Goal: Information Seeking & Learning: Check status

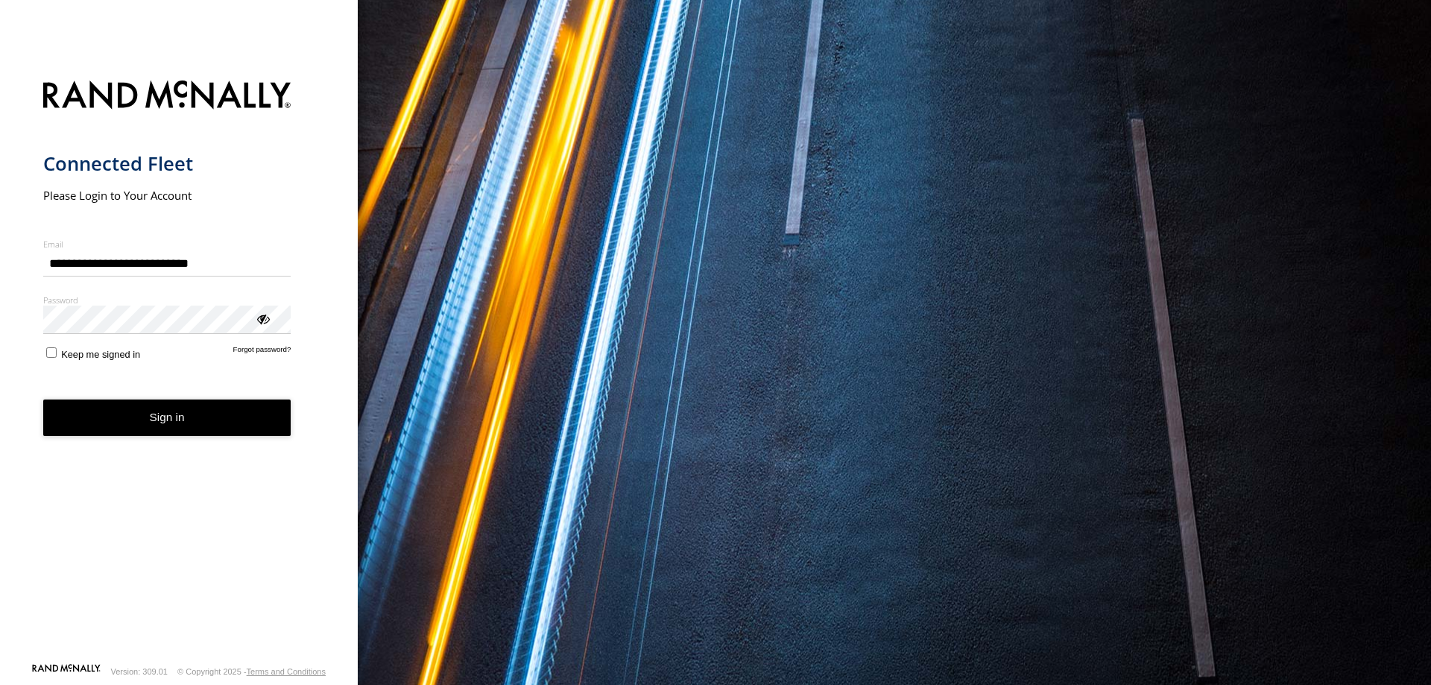
type input "**********"
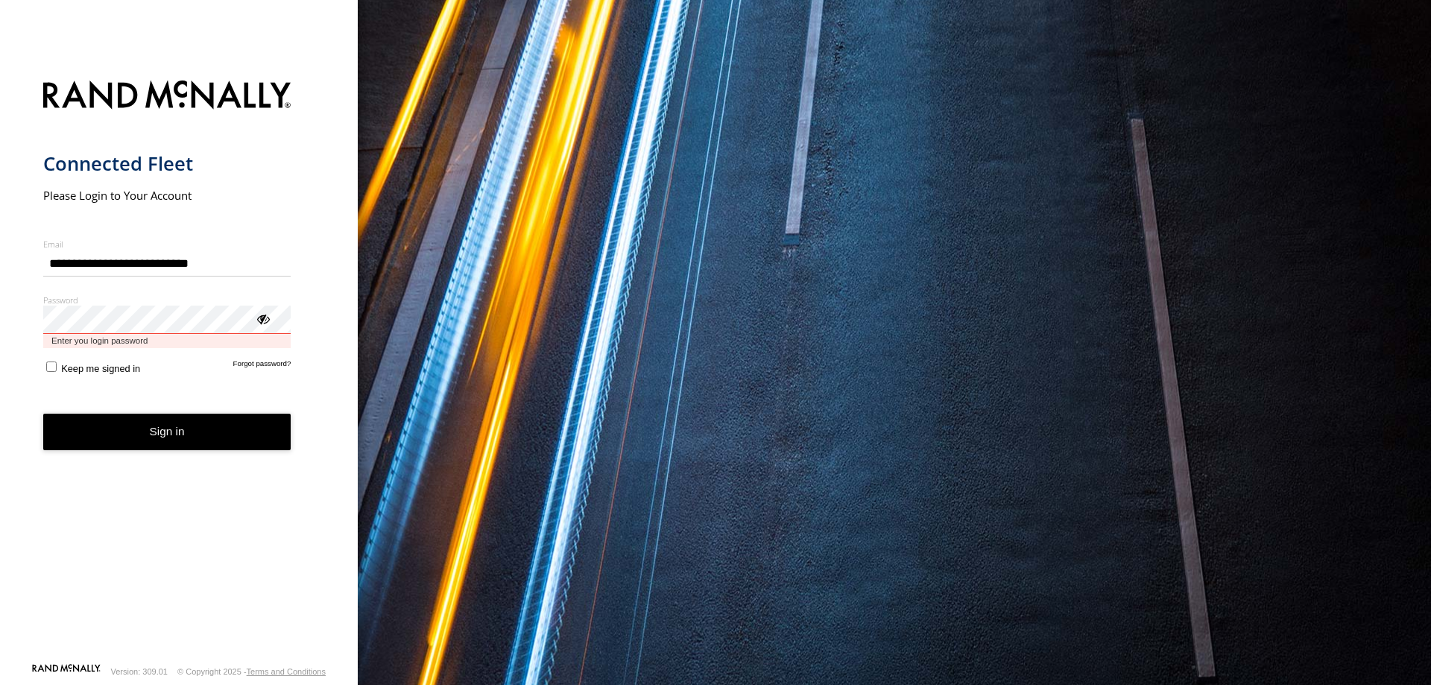
click at [43, 414] on button "Sign in" at bounding box center [167, 432] width 248 height 37
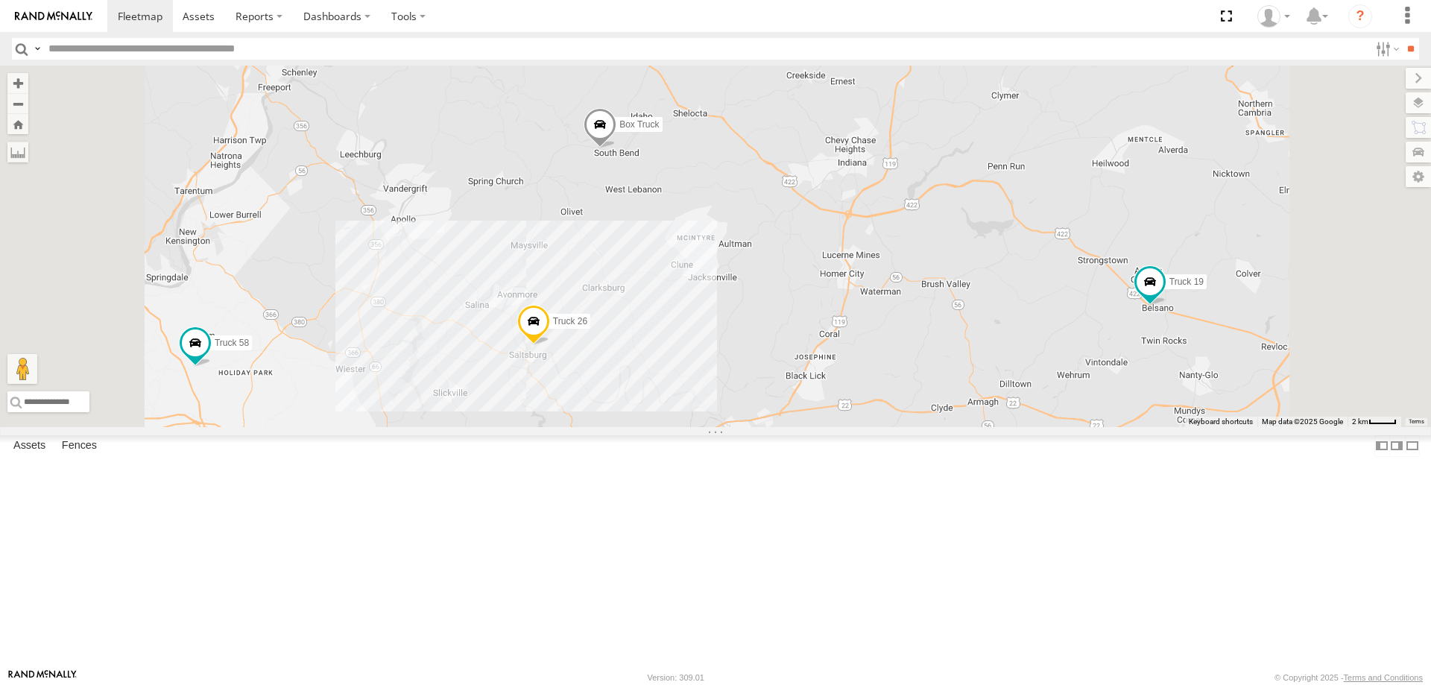
click at [616, 148] on span at bounding box center [600, 128] width 33 height 40
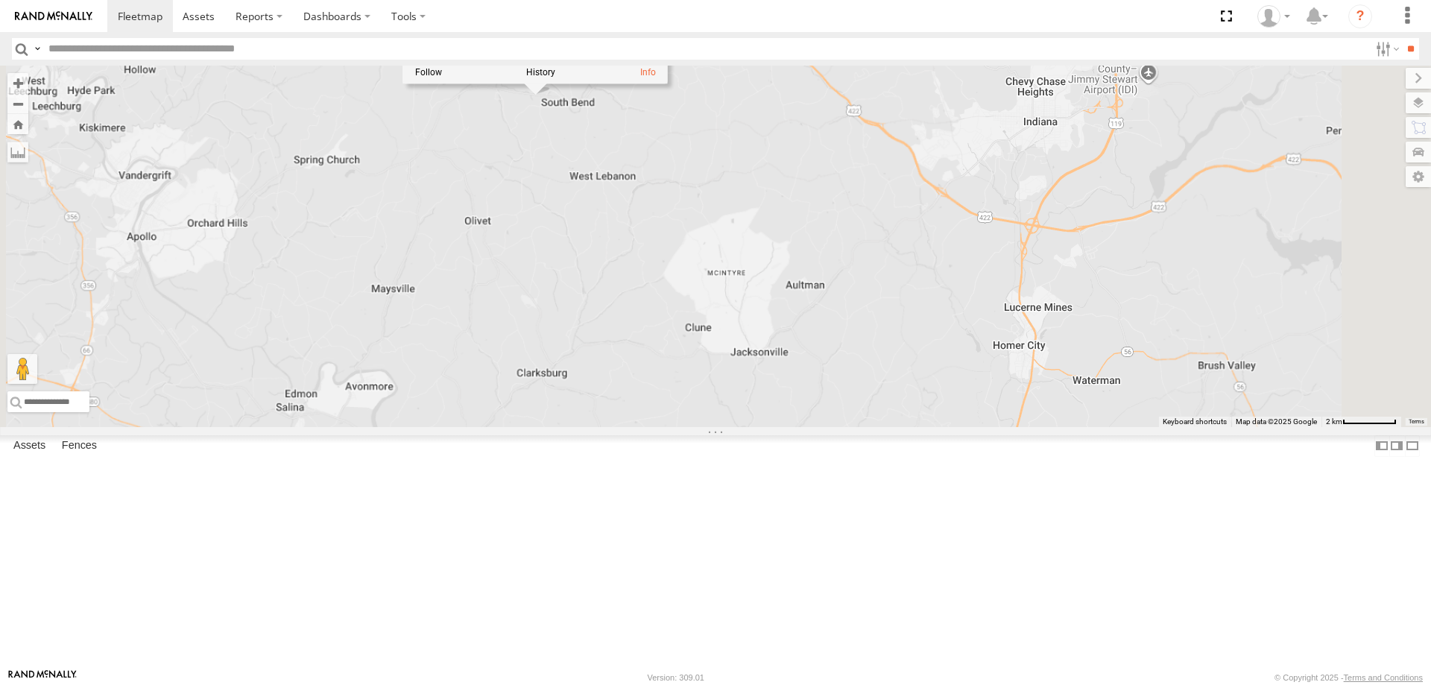
click at [638, 278] on div "Truck 26 Box Truck Truck 19 Truck 58 Box Truck All Assets State Route 156 Sprin…" at bounding box center [715, 247] width 1431 height 362
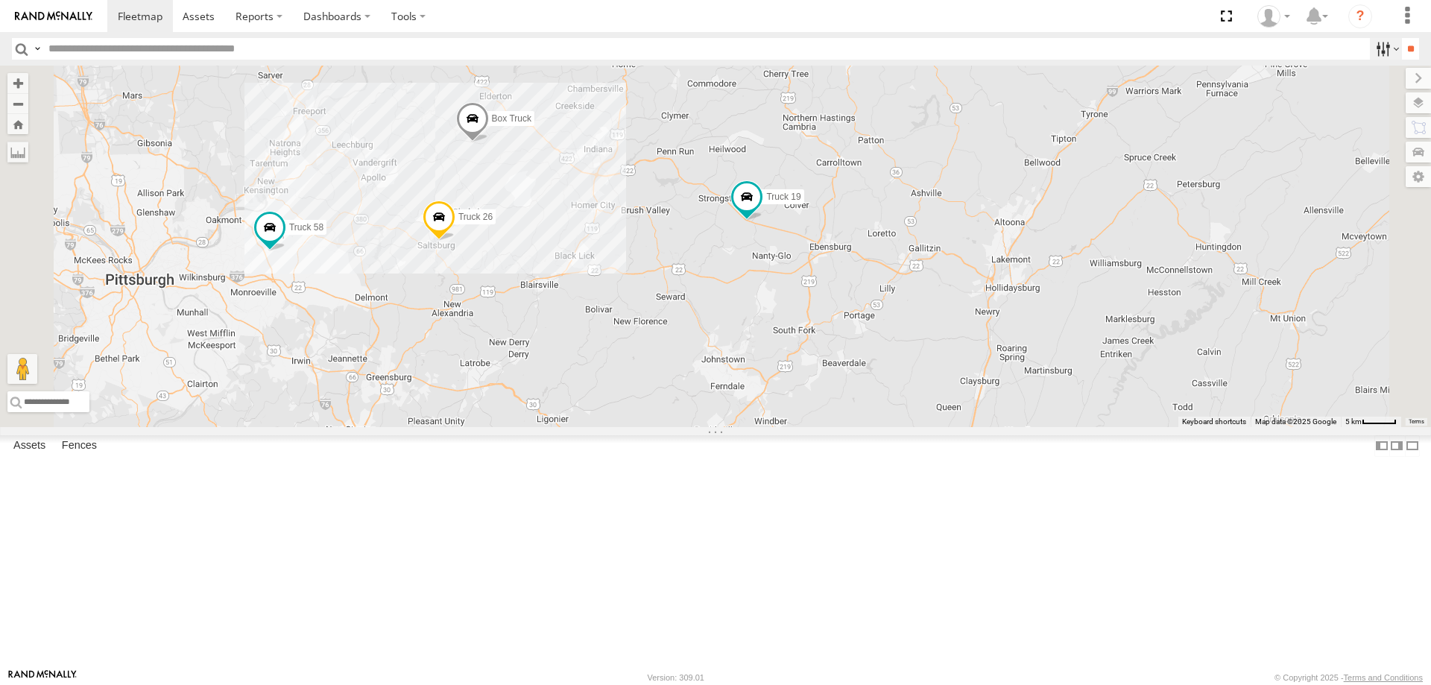
click at [1375, 54] on label at bounding box center [1386, 49] width 32 height 22
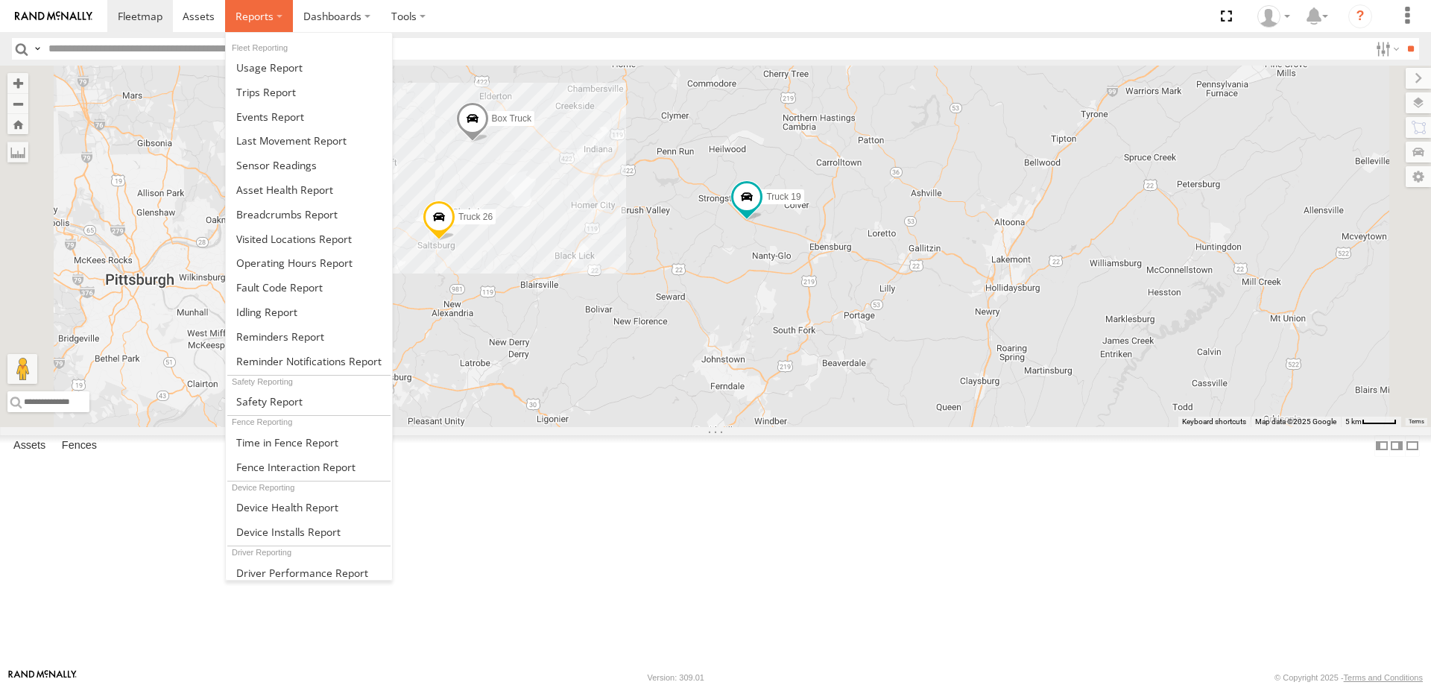
click at [279, 15] on label at bounding box center [259, 16] width 68 height 32
click at [247, 116] on span at bounding box center [270, 117] width 68 height 14
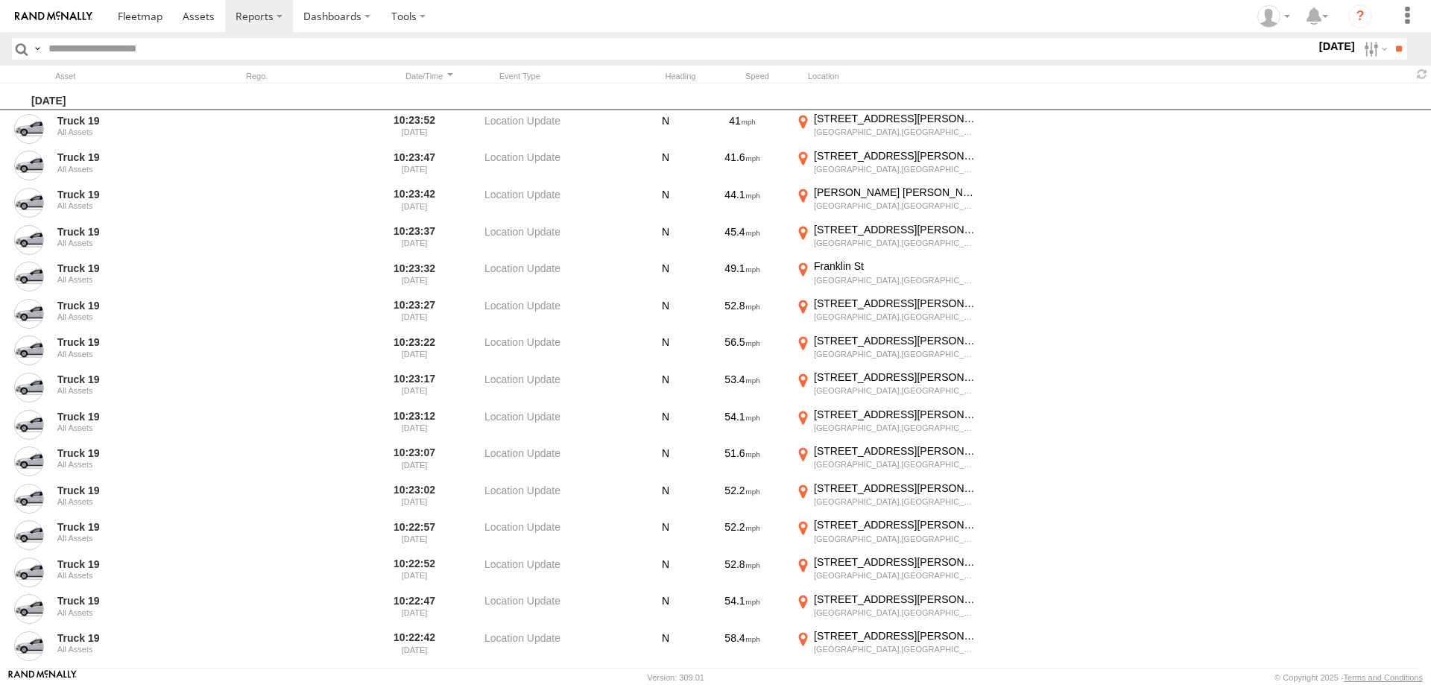
click at [1360, 57] on label at bounding box center [1374, 49] width 32 height 22
click at [0, 0] on span "Speeding" at bounding box center [0, 0] width 0 height 0
click at [0, 0] on span "Media" at bounding box center [0, 0] width 0 height 0
click at [1392, 51] on input "**" at bounding box center [1398, 49] width 17 height 22
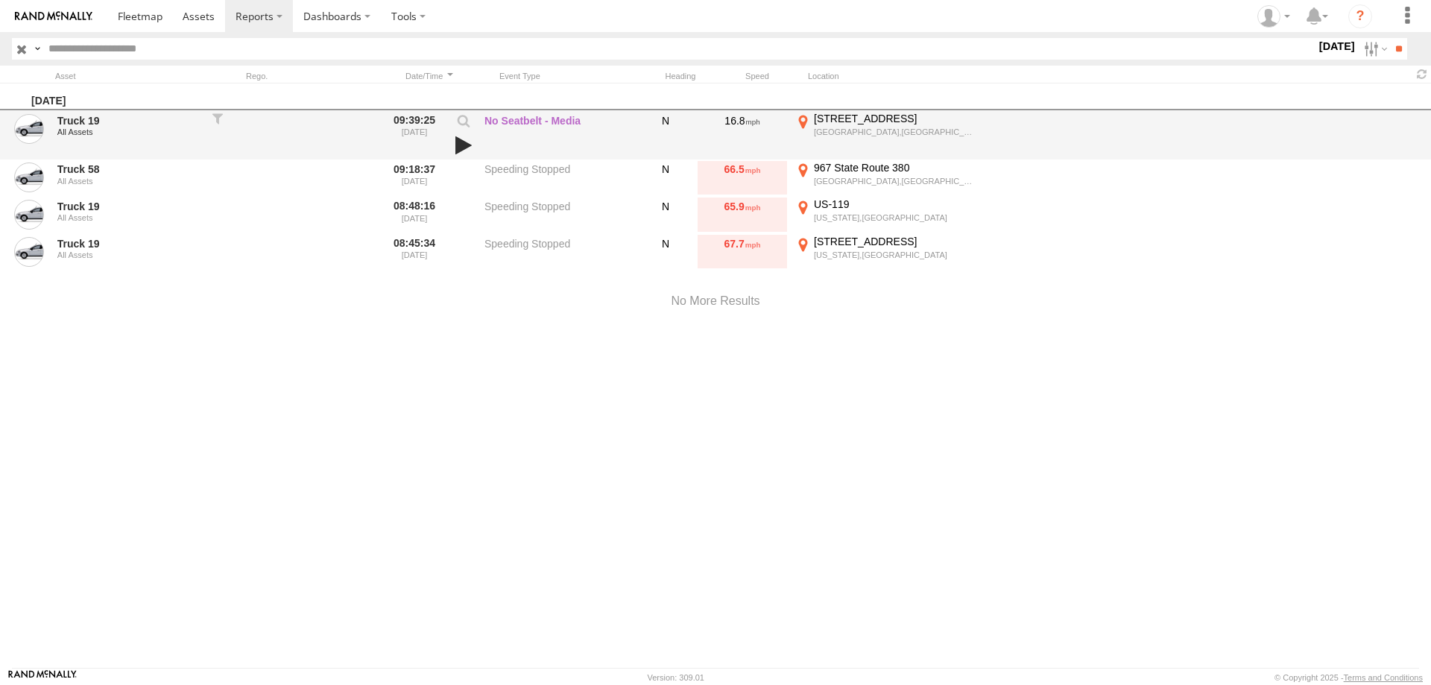
click at [460, 146] on link at bounding box center [463, 145] width 25 height 21
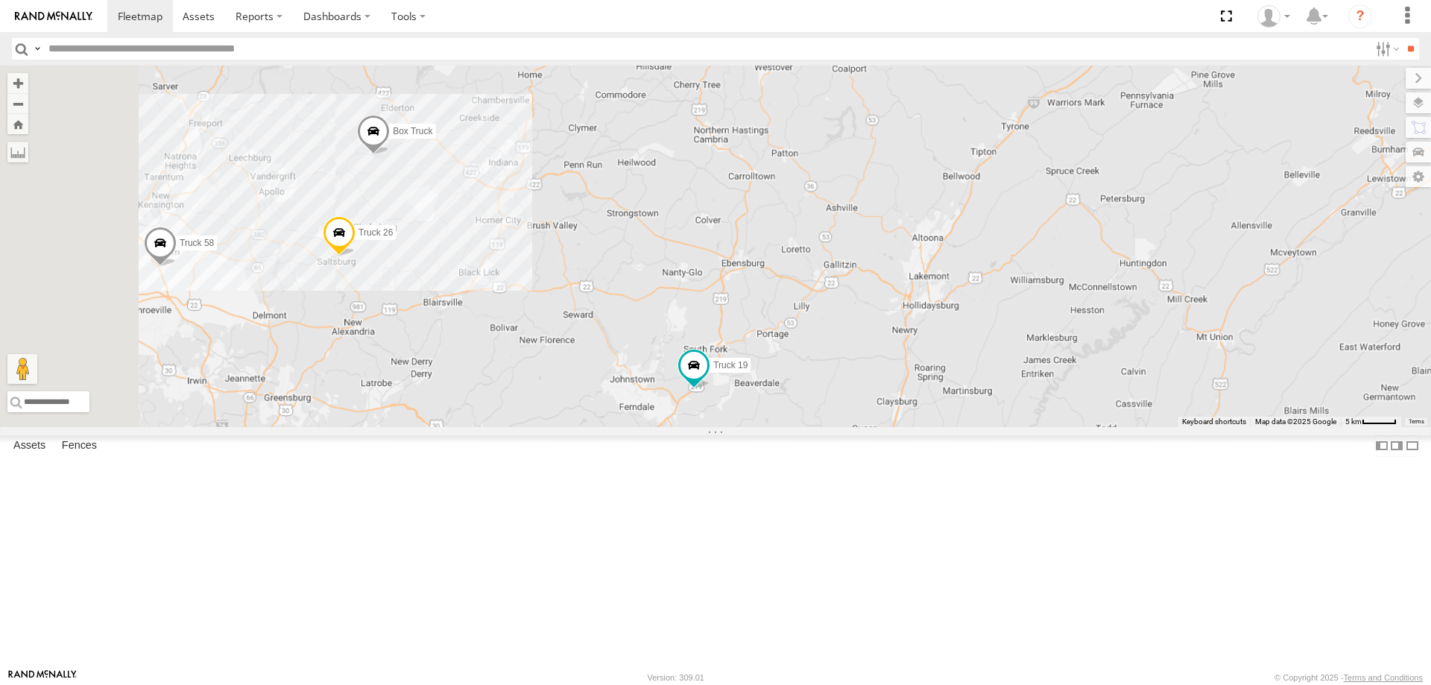
drag, startPoint x: 473, startPoint y: 335, endPoint x: 556, endPoint y: 335, distance: 82.7
click at [556, 335] on div "Truck 26 Box Truck Truck 19 Truck 58" at bounding box center [715, 247] width 1431 height 362
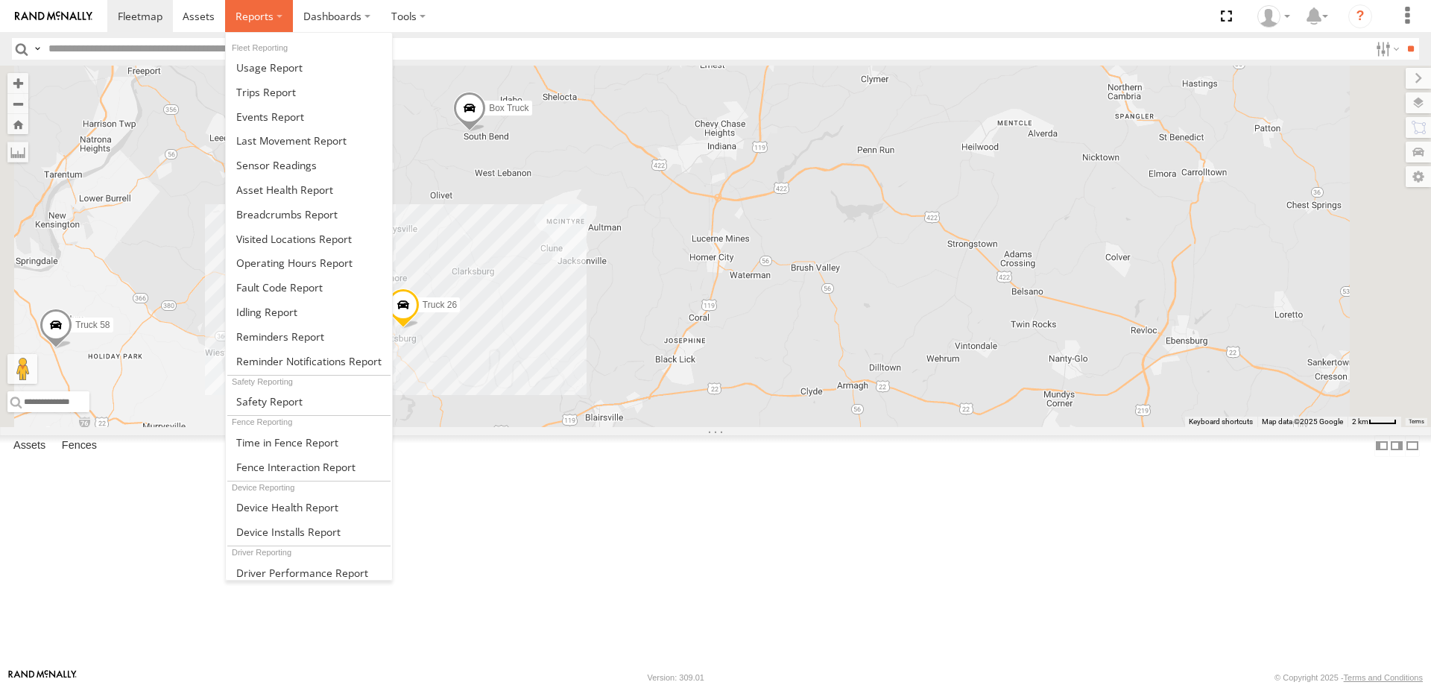
click at [260, 19] on span at bounding box center [255, 16] width 38 height 14
click at [268, 121] on span at bounding box center [270, 117] width 68 height 14
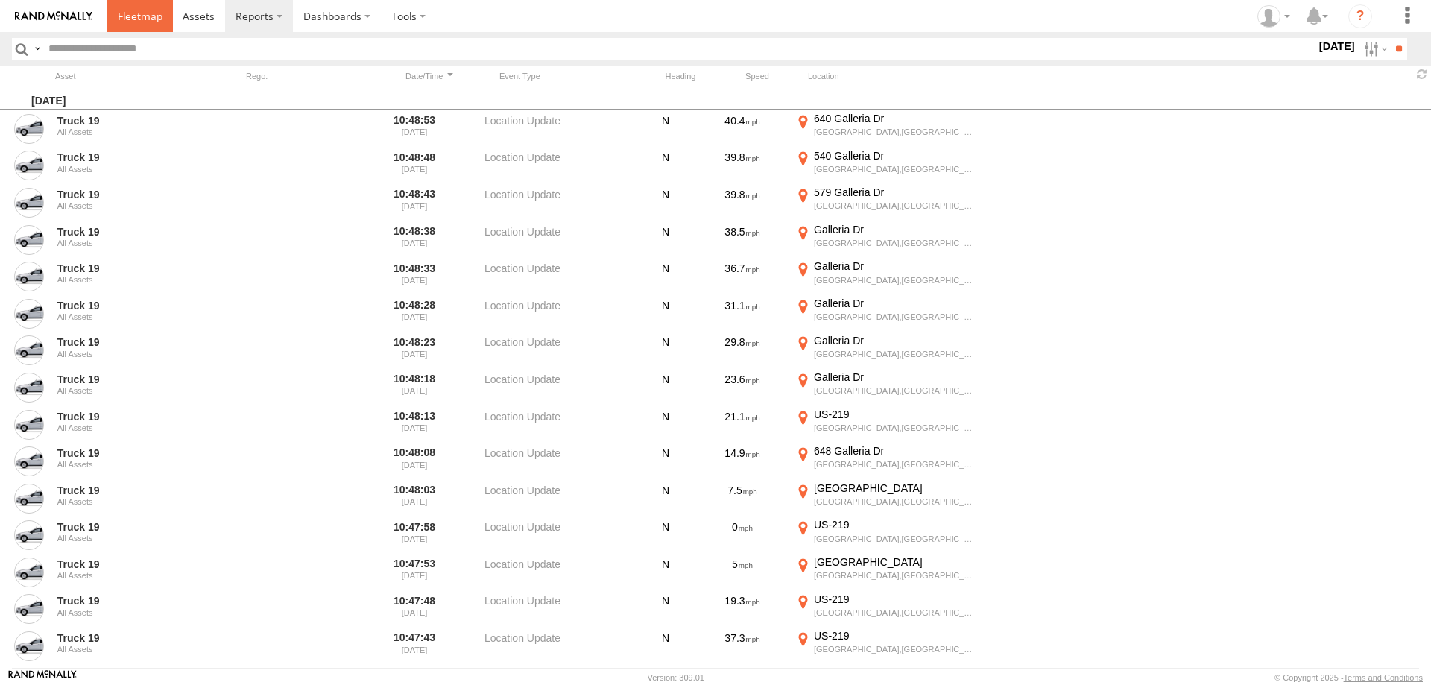
click at [148, 20] on span at bounding box center [140, 16] width 45 height 14
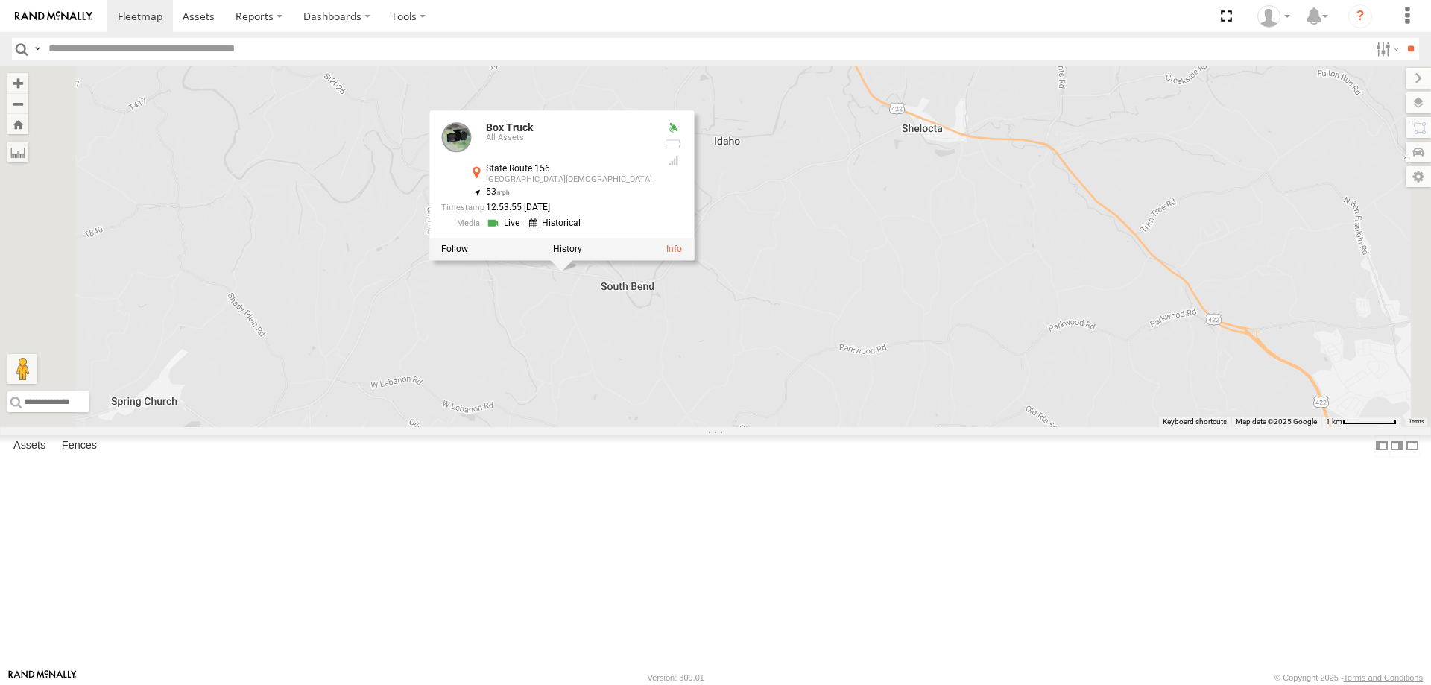
drag, startPoint x: 783, startPoint y: 135, endPoint x: 748, endPoint y: 492, distance: 358.9
click at [748, 427] on div "Truck 26 Box Truck Truck 19 Truck 58 Box Truck All Assets State Route [GEOGRAPH…" at bounding box center [715, 247] width 1431 height 362
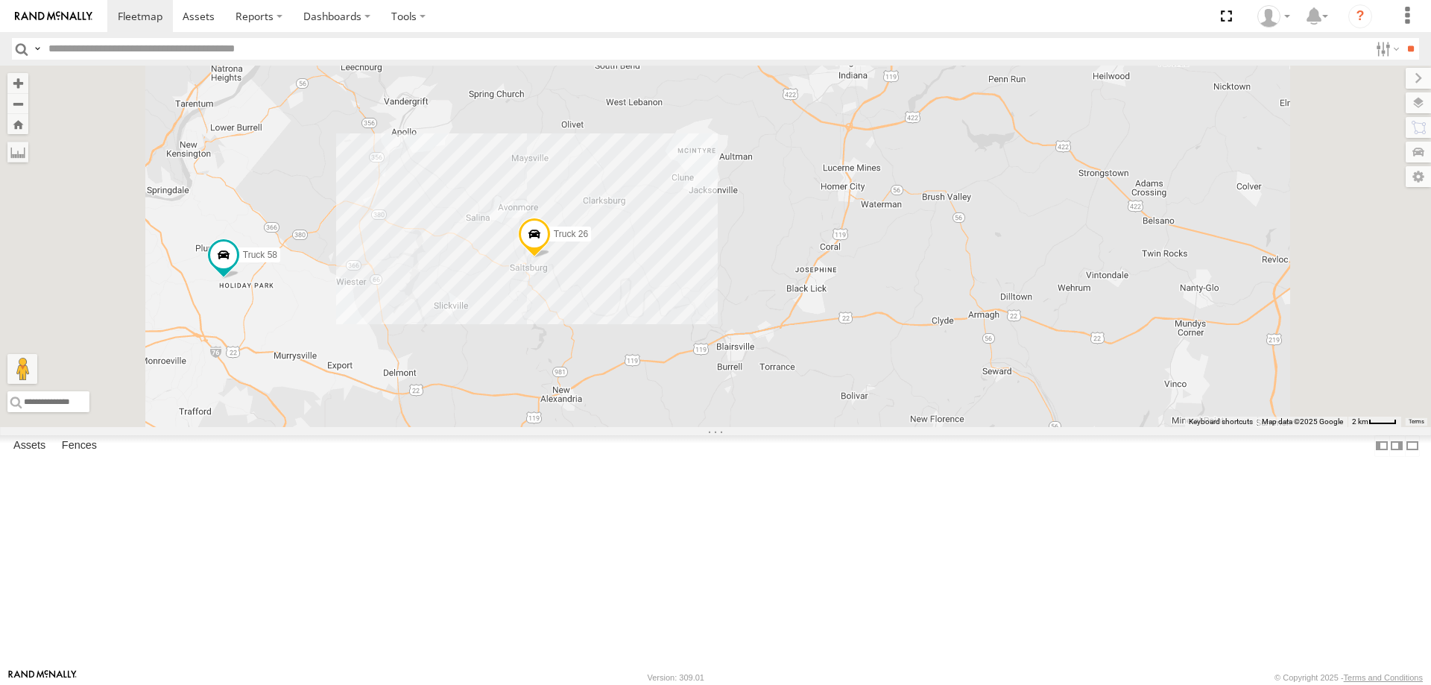
drag, startPoint x: 742, startPoint y: 178, endPoint x: 747, endPoint y: 244, distance: 65.8
click at [747, 244] on div "Truck 26 Box Truck Truck 19 Truck 58" at bounding box center [715, 247] width 1431 height 362
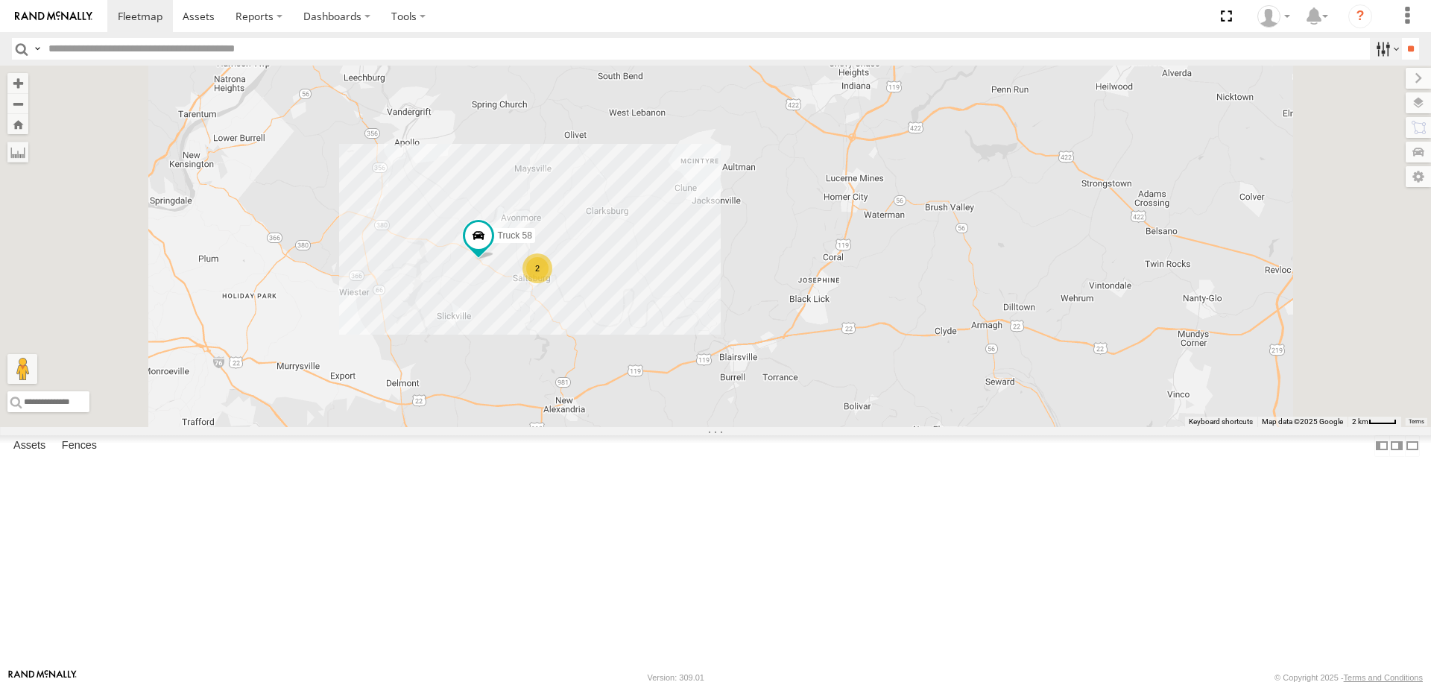
click at [1374, 47] on label at bounding box center [1386, 49] width 32 height 22
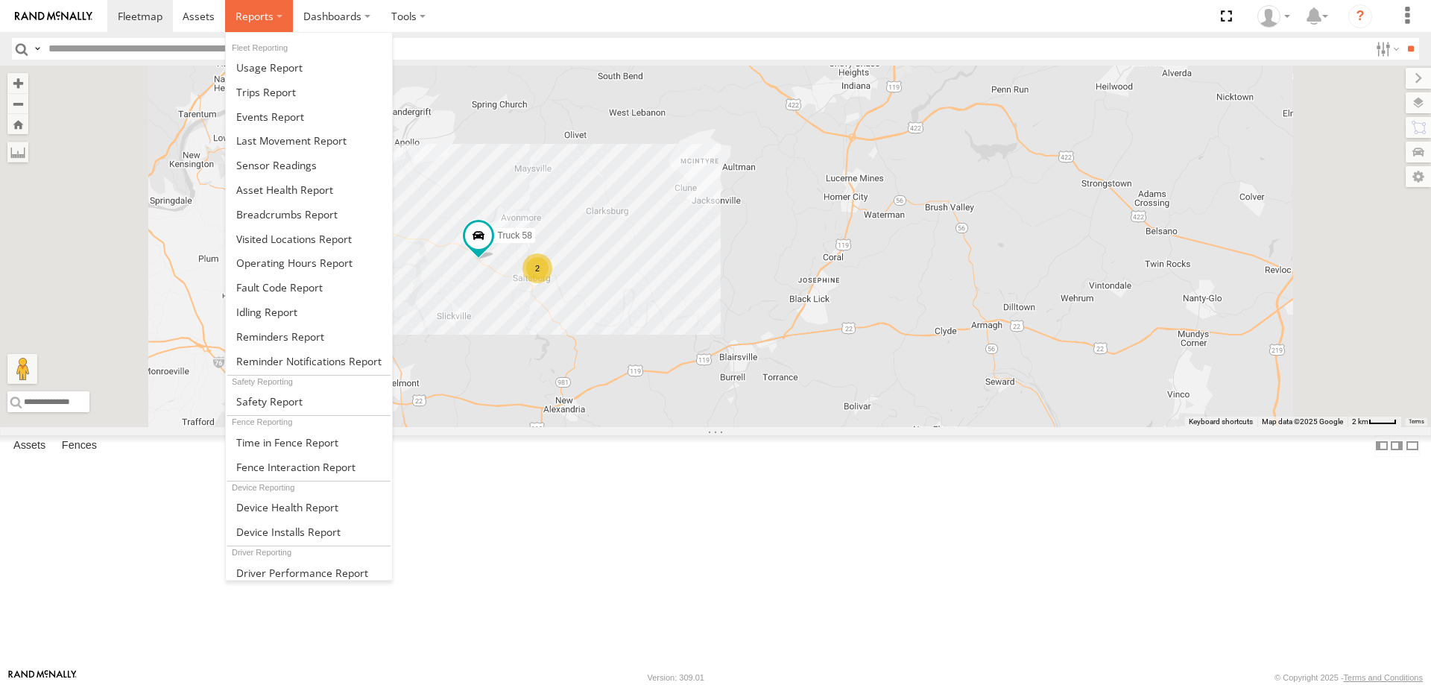
click at [274, 15] on label at bounding box center [259, 16] width 68 height 32
click at [265, 122] on span at bounding box center [270, 117] width 68 height 14
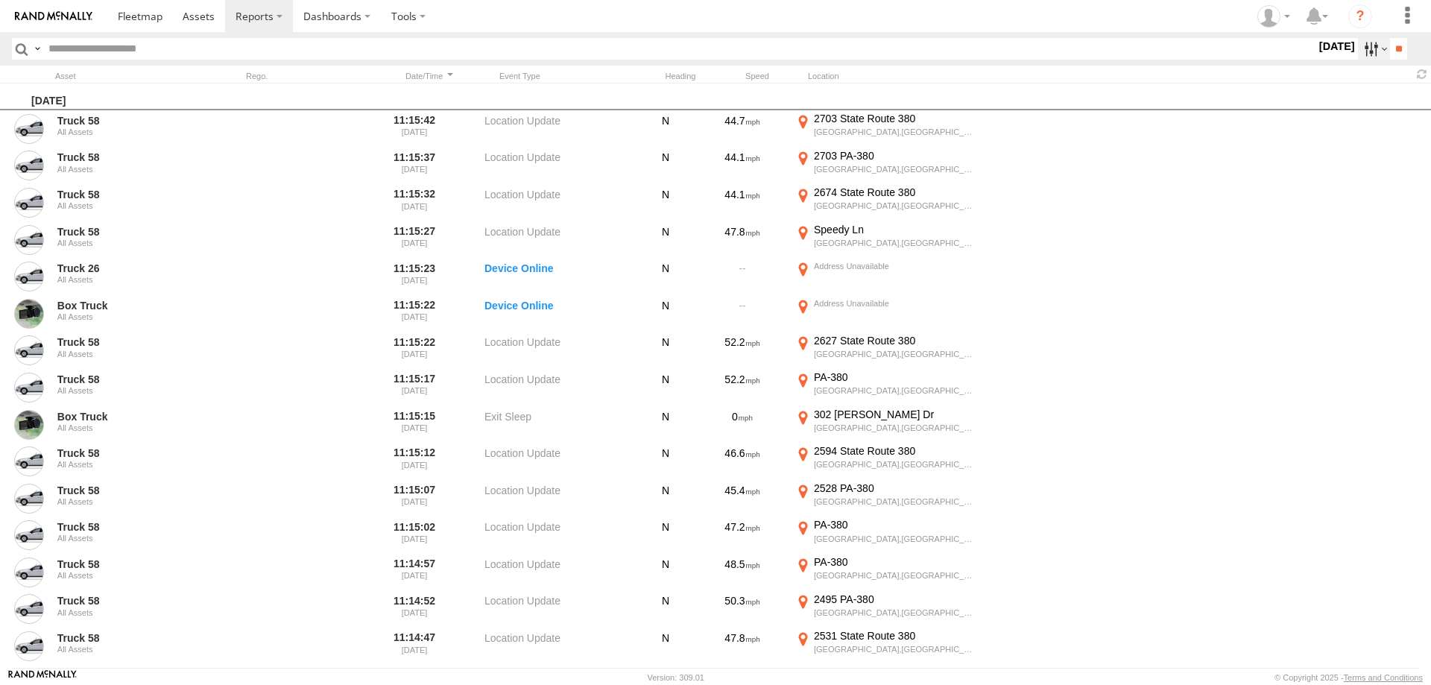
click at [1372, 51] on label at bounding box center [1374, 49] width 32 height 22
click at [1316, 59] on label "Media" at bounding box center [1316, 49] width 0 height 19
click at [0, 0] on span "Speeding" at bounding box center [0, 0] width 0 height 0
click at [0, 0] on label at bounding box center [0, 0] width 0 height 0
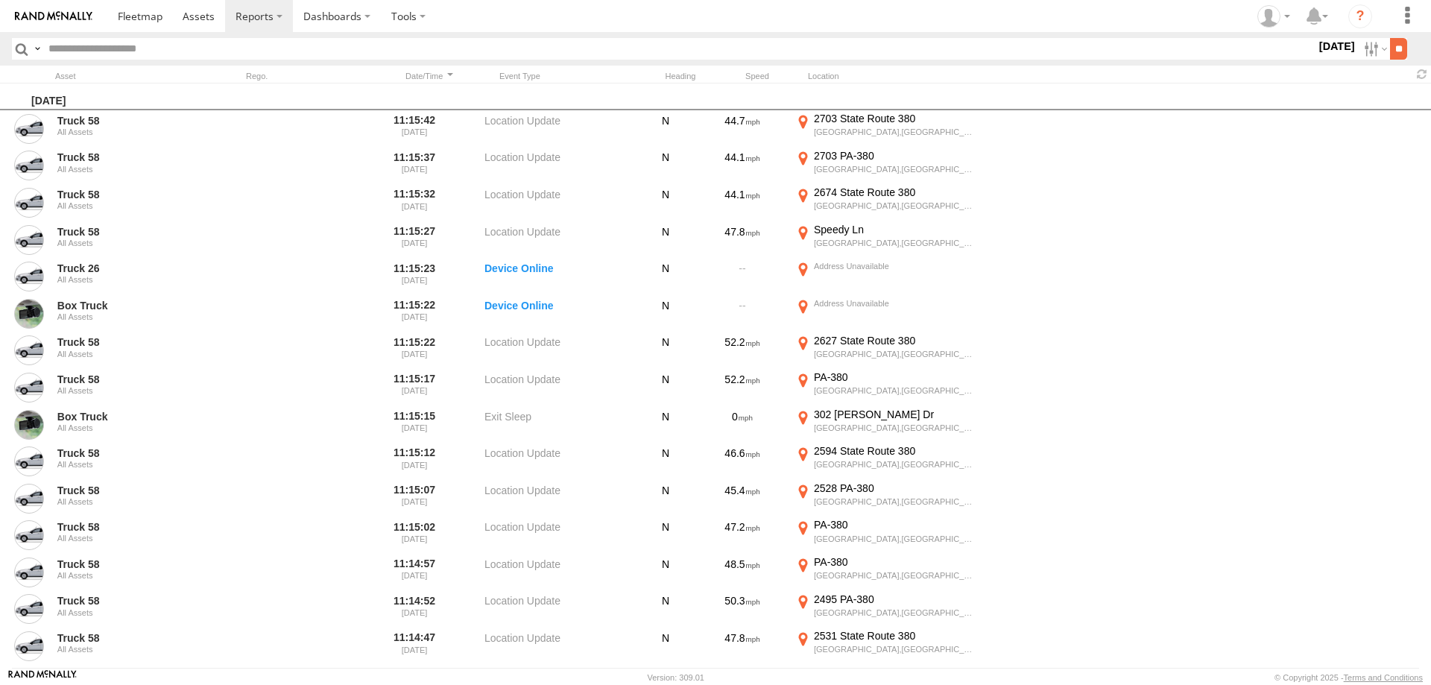
click at [1402, 51] on input "**" at bounding box center [1398, 49] width 17 height 22
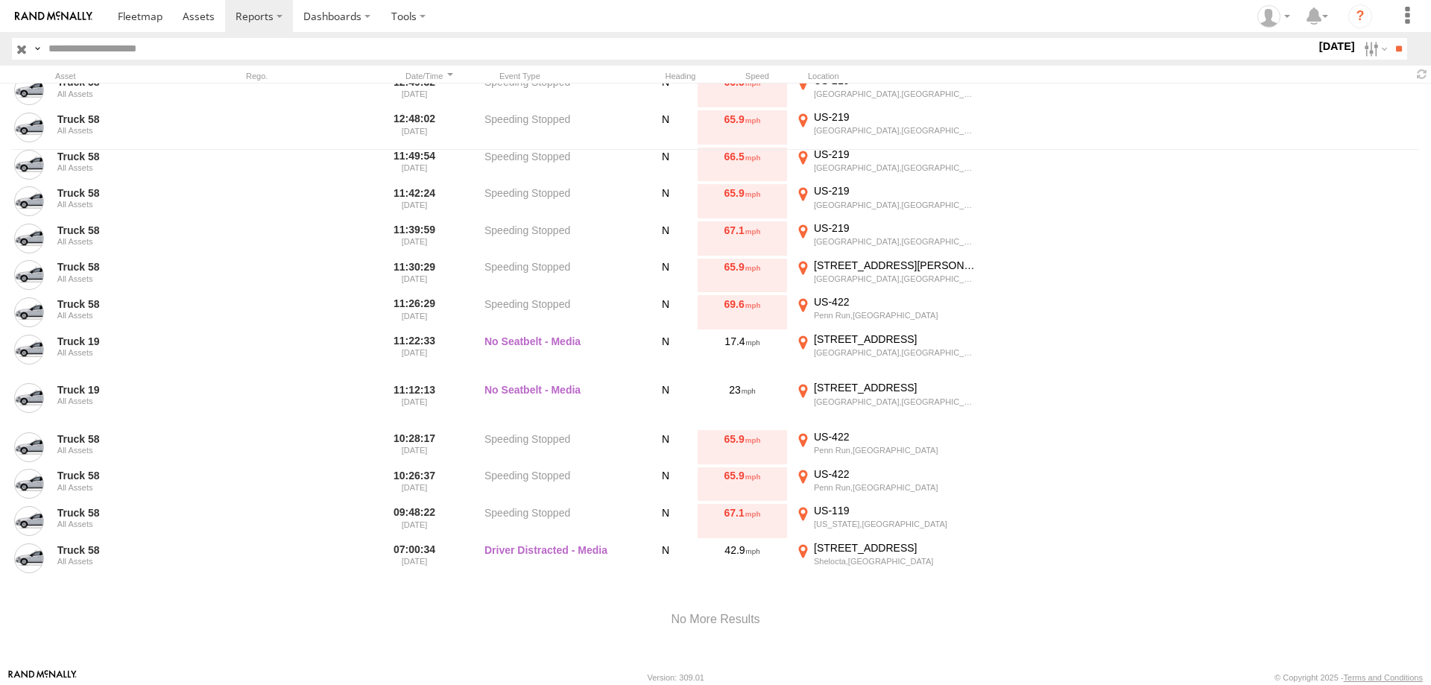
scroll to position [526, 0]
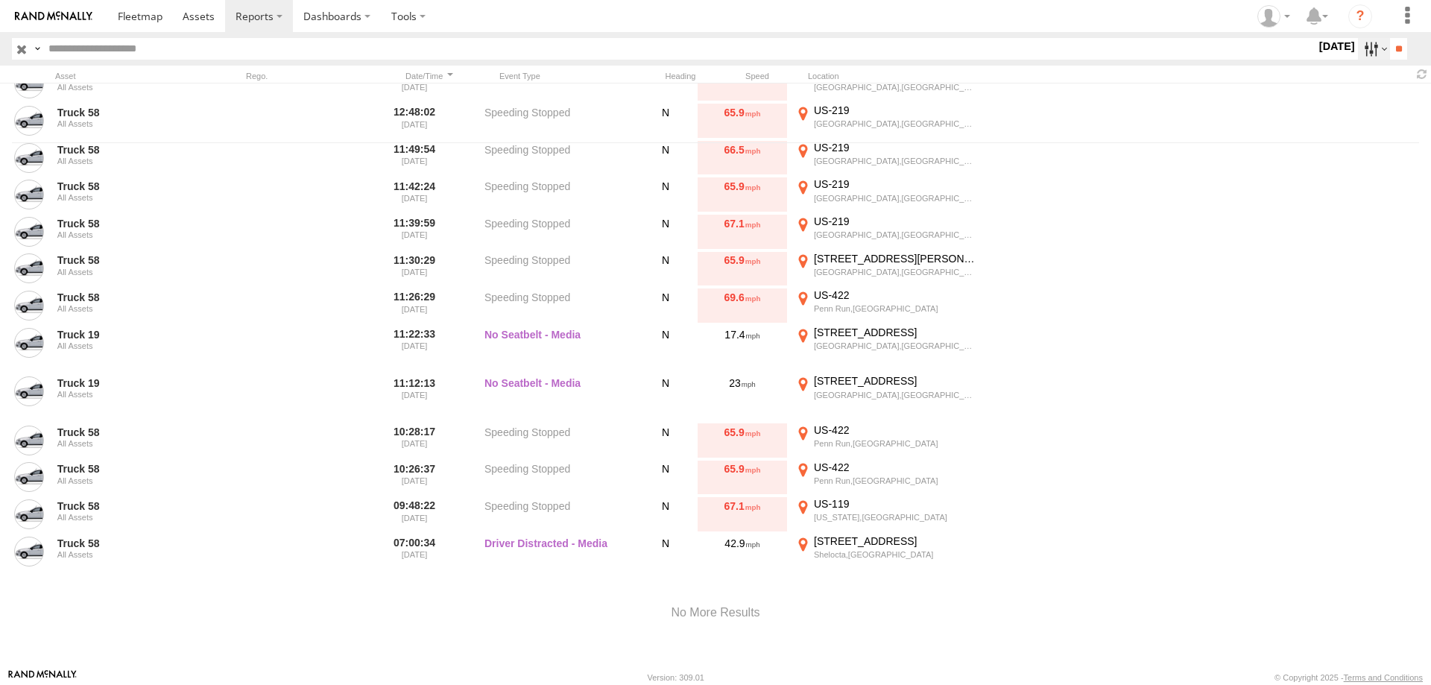
click at [1366, 51] on label at bounding box center [1374, 49] width 32 height 22
click at [0, 0] on label at bounding box center [0, 0] width 0 height 0
click at [1393, 48] on input "**" at bounding box center [1398, 49] width 17 height 22
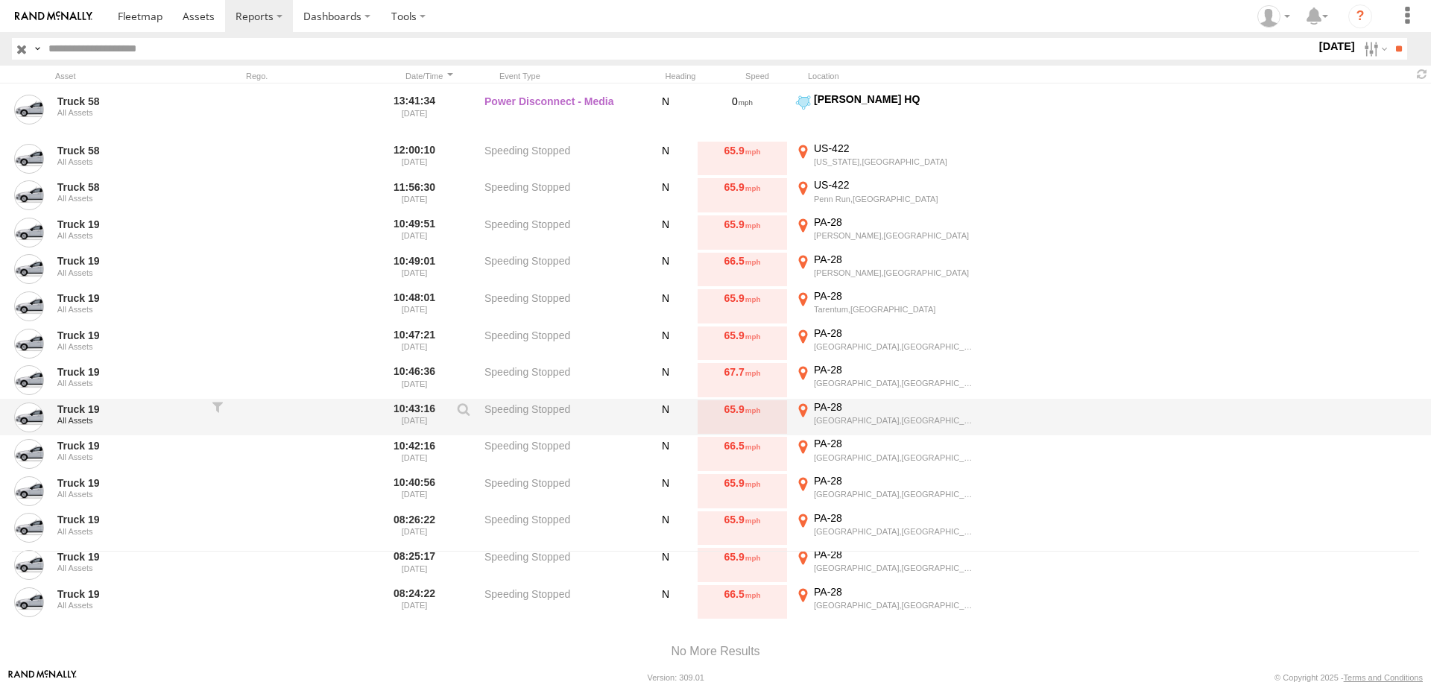
scroll to position [84, 0]
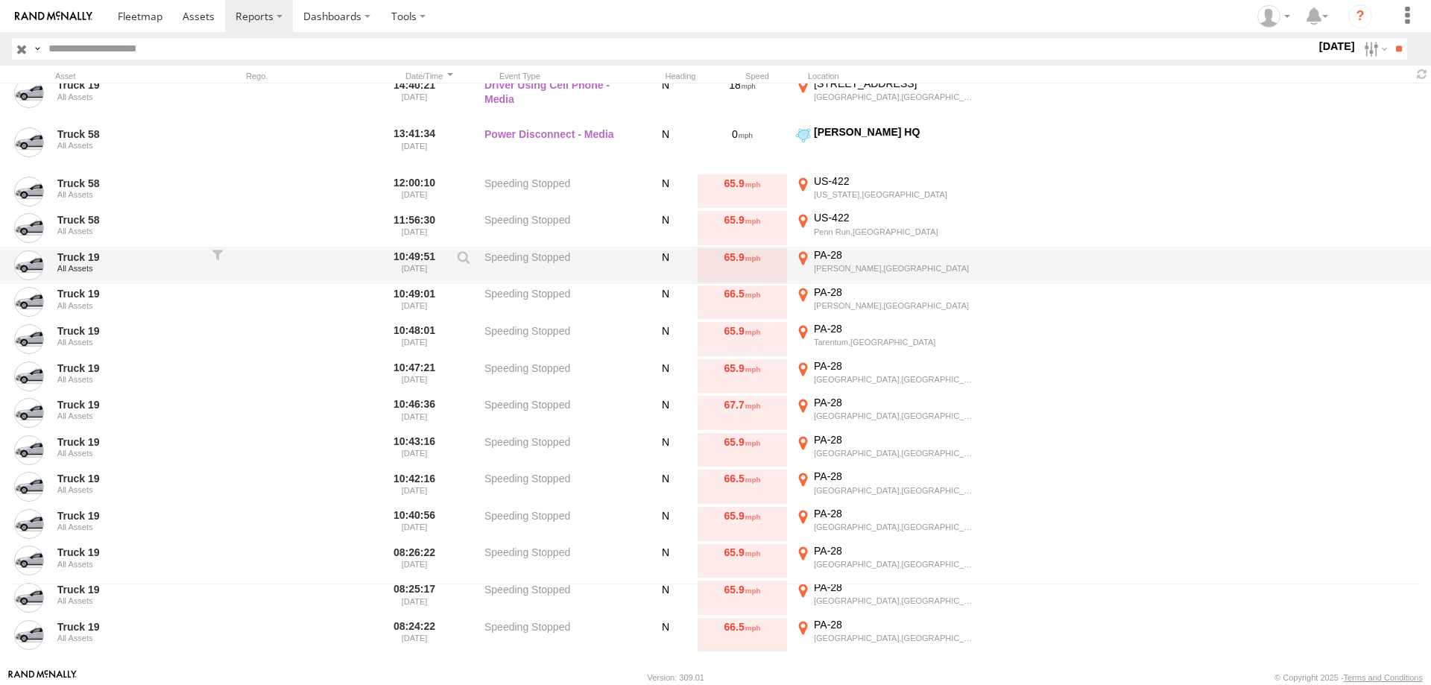
click at [807, 267] on label "PA-28 Creighton,PA 40.58905 -79.77548" at bounding box center [886, 265] width 186 height 34
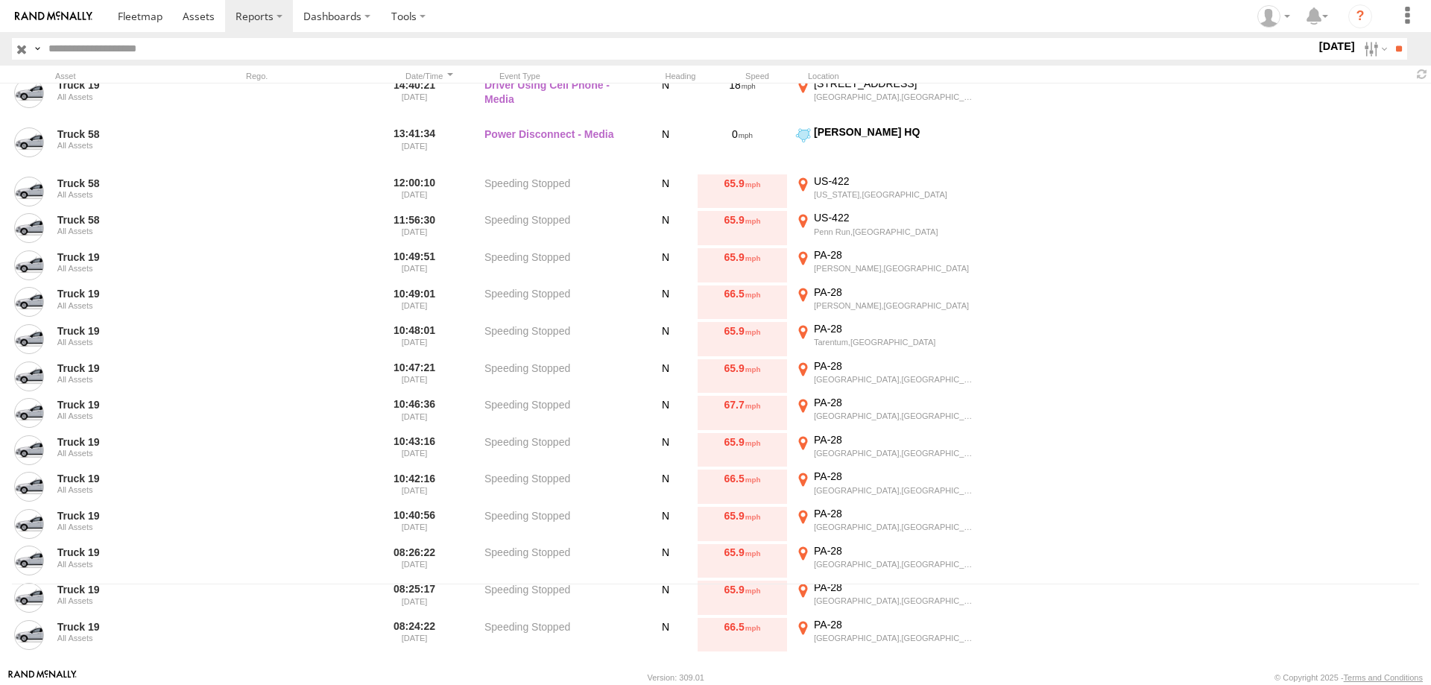
click at [0, 0] on area at bounding box center [0, 0] width 0 height 0
drag, startPoint x: 101, startPoint y: 280, endPoint x: 713, endPoint y: 385, distance: 620.9
click at [0, 0] on div "To activate drag with keyboard, press Alt + Enter. Once in keyboard drag state,…" at bounding box center [0, 0] width 0 height 0
click at [0, 0] on label "×" at bounding box center [0, 0] width 0 height 0
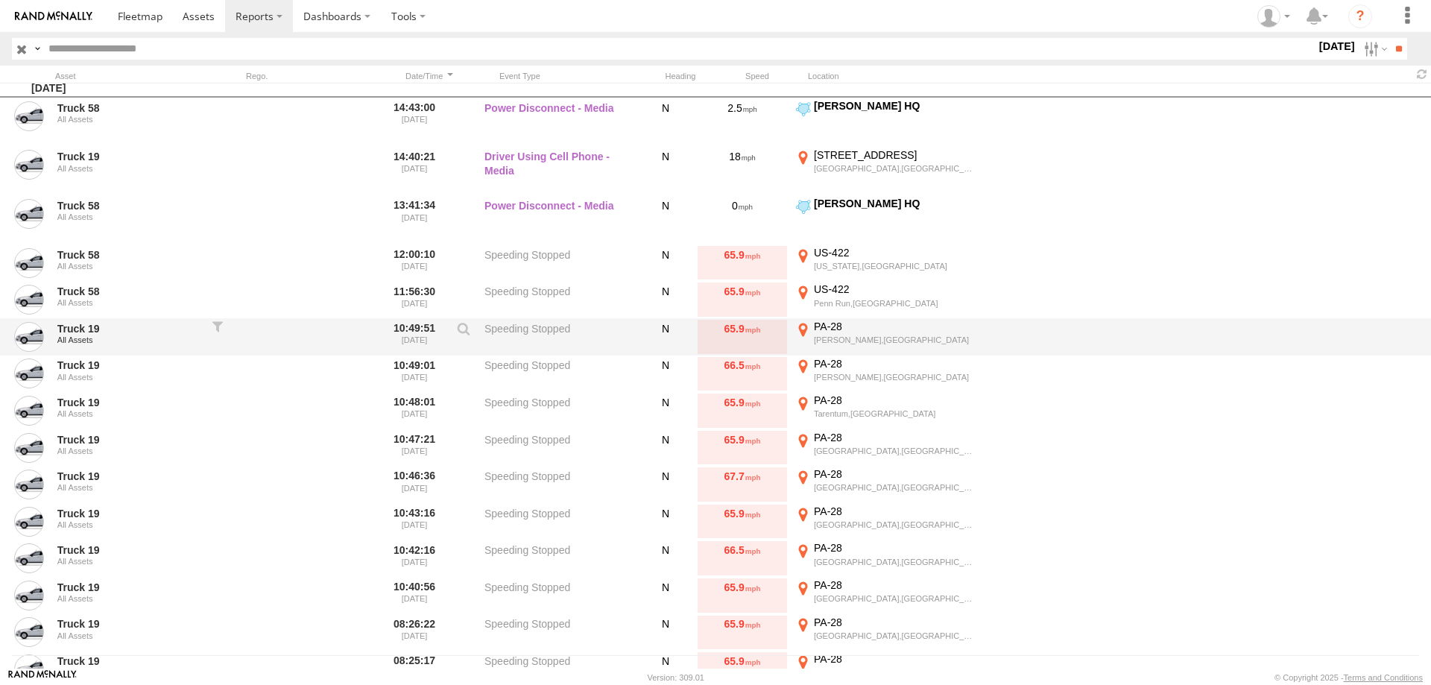
scroll to position [0, 0]
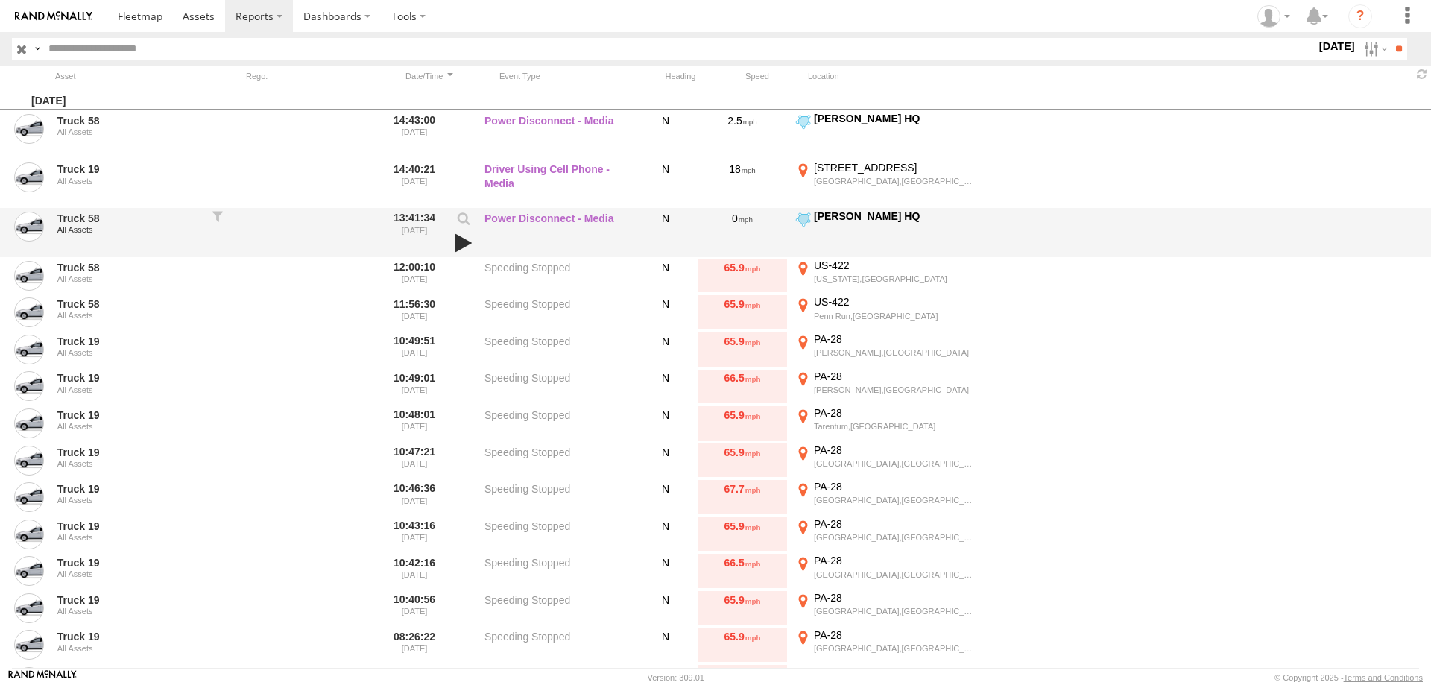
click at [461, 242] on link at bounding box center [463, 243] width 25 height 21
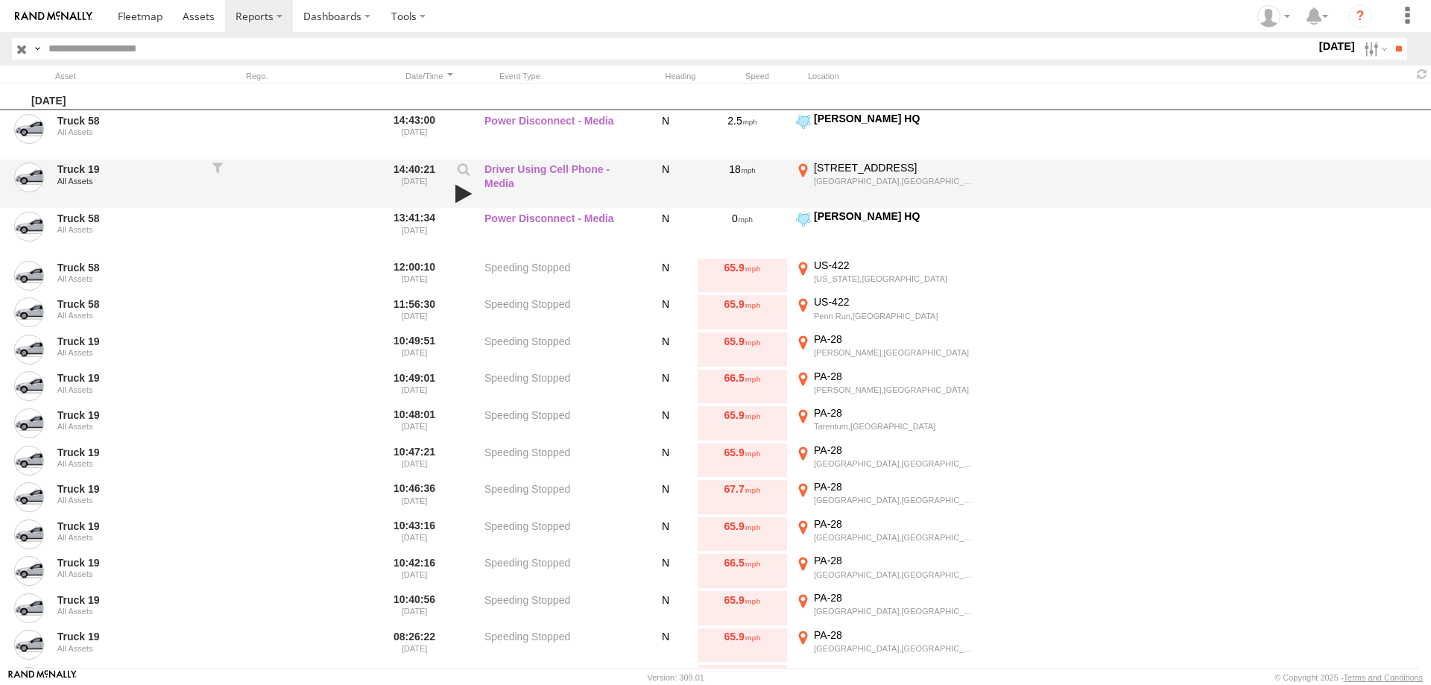
click at [459, 189] on link at bounding box center [463, 193] width 25 height 21
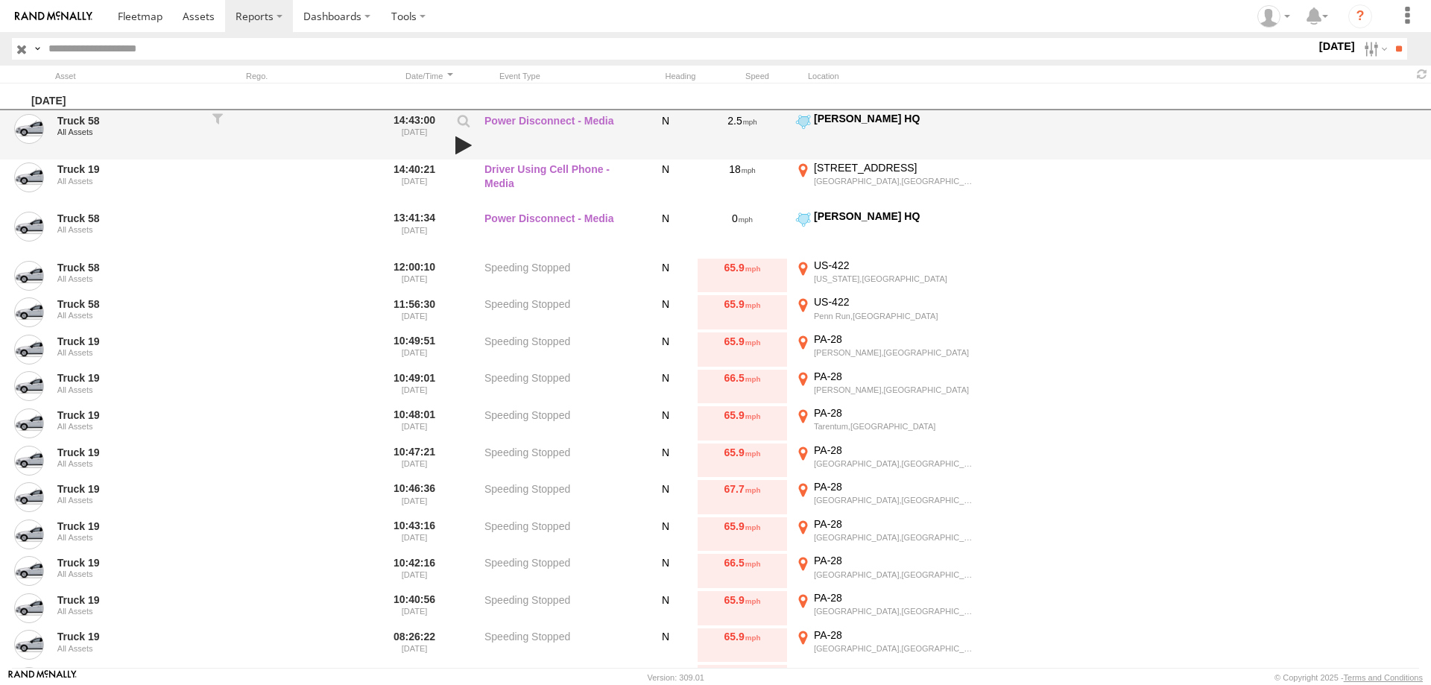
click at [460, 142] on link at bounding box center [463, 145] width 25 height 21
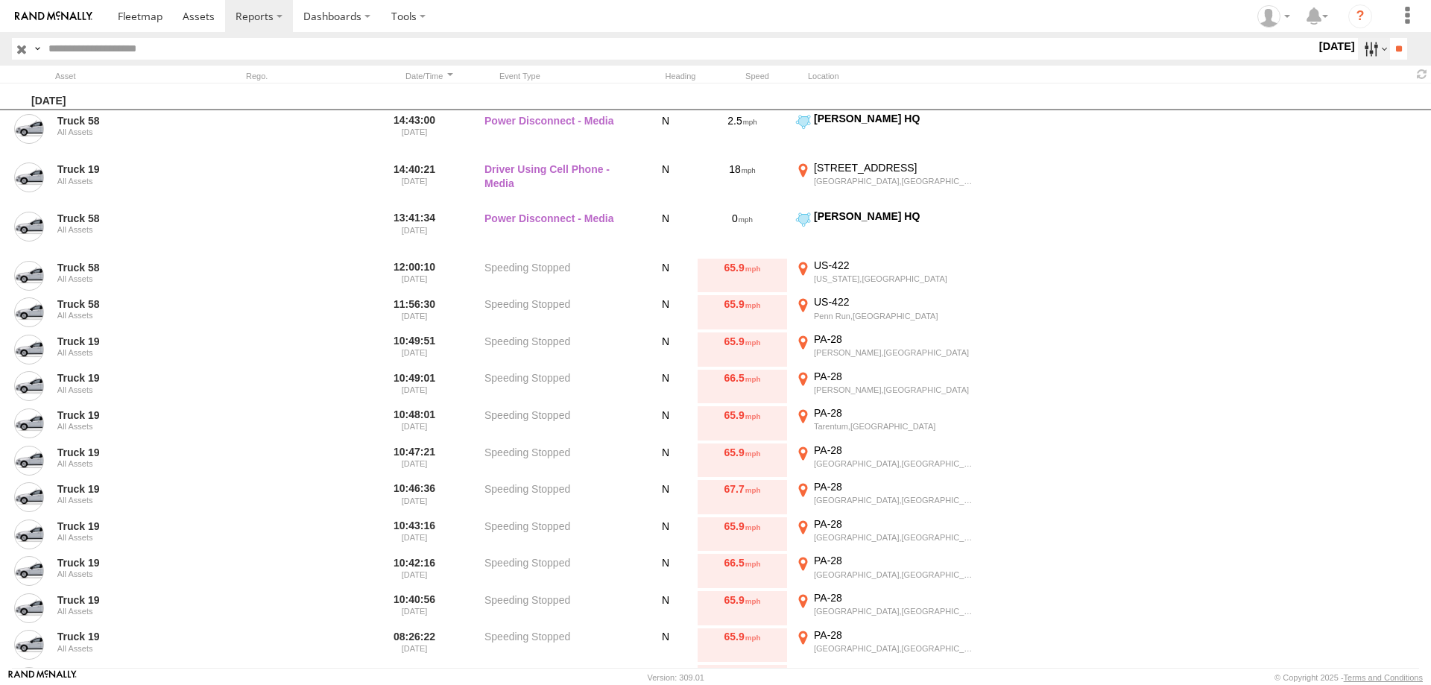
click at [1363, 48] on label at bounding box center [1374, 49] width 32 height 22
click at [0, 0] on label at bounding box center [0, 0] width 0 height 0
click at [1390, 54] on input "**" at bounding box center [1398, 49] width 17 height 22
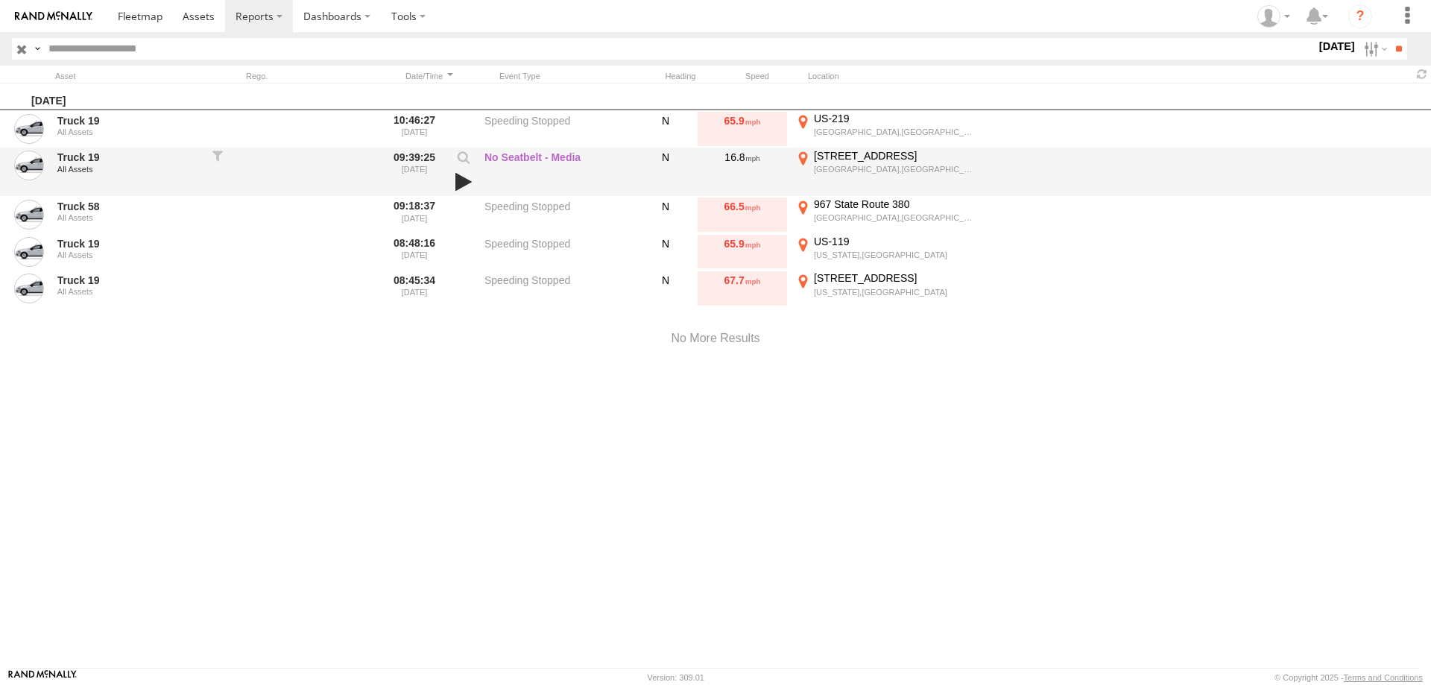
click at [462, 186] on link at bounding box center [463, 181] width 25 height 21
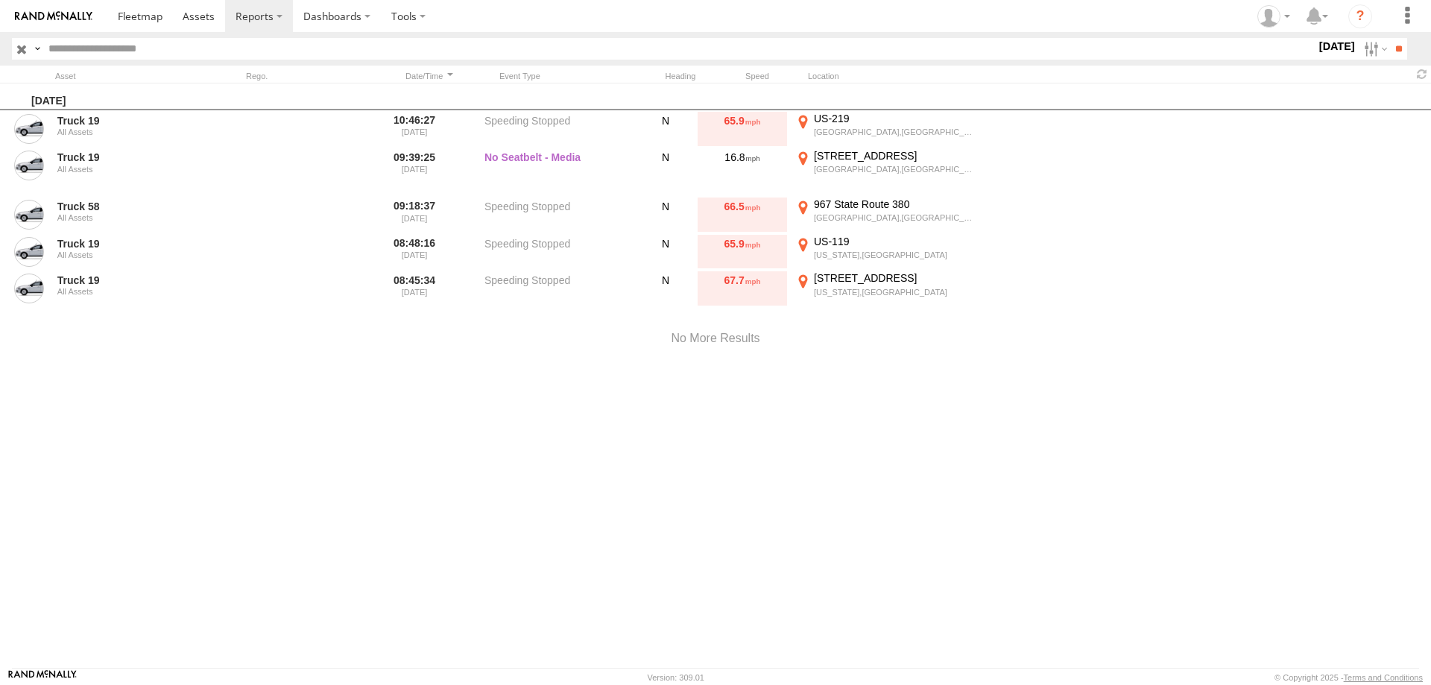
click at [66, 16] on img at bounding box center [54, 16] width 78 height 10
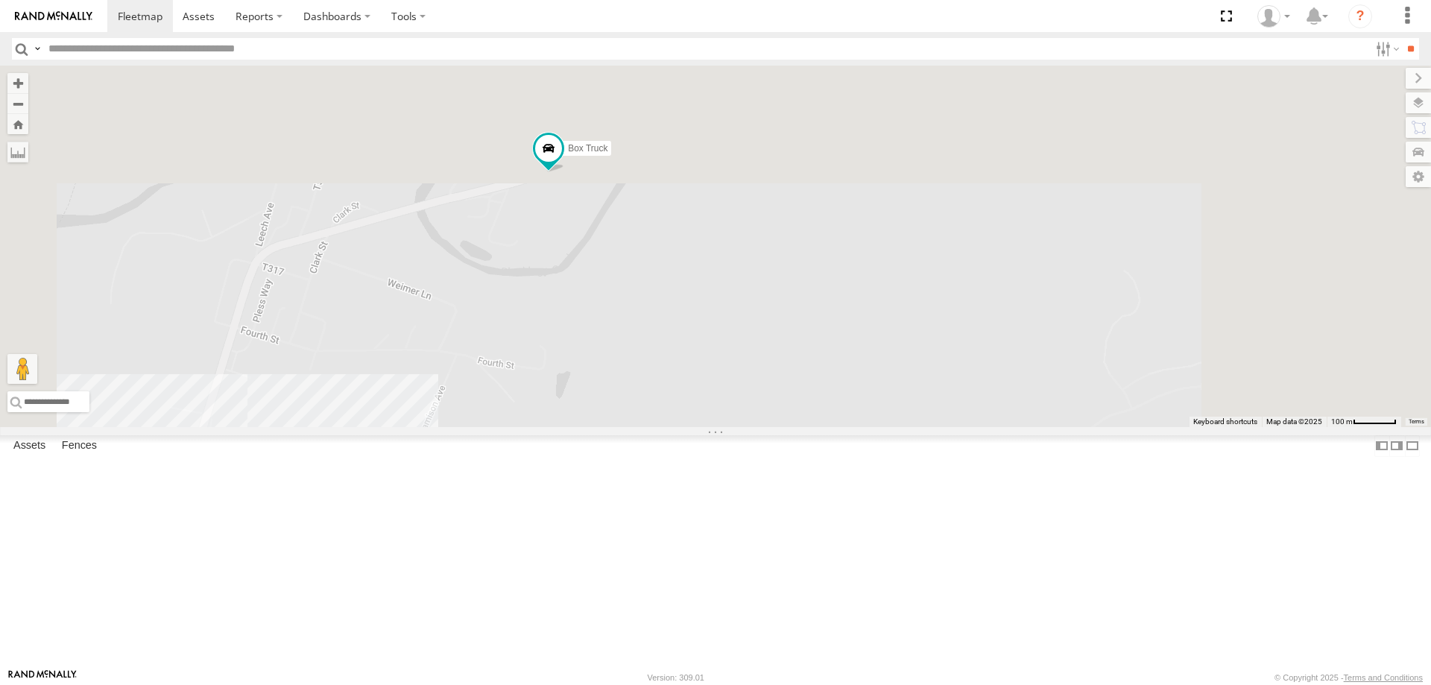
drag, startPoint x: 740, startPoint y: 182, endPoint x: 660, endPoint y: 558, distance: 384.2
click at [662, 427] on div "Truck 19 Truck 58 Truck 26 Box Truck" at bounding box center [715, 247] width 1431 height 362
